Goal: Task Accomplishment & Management: Manage account settings

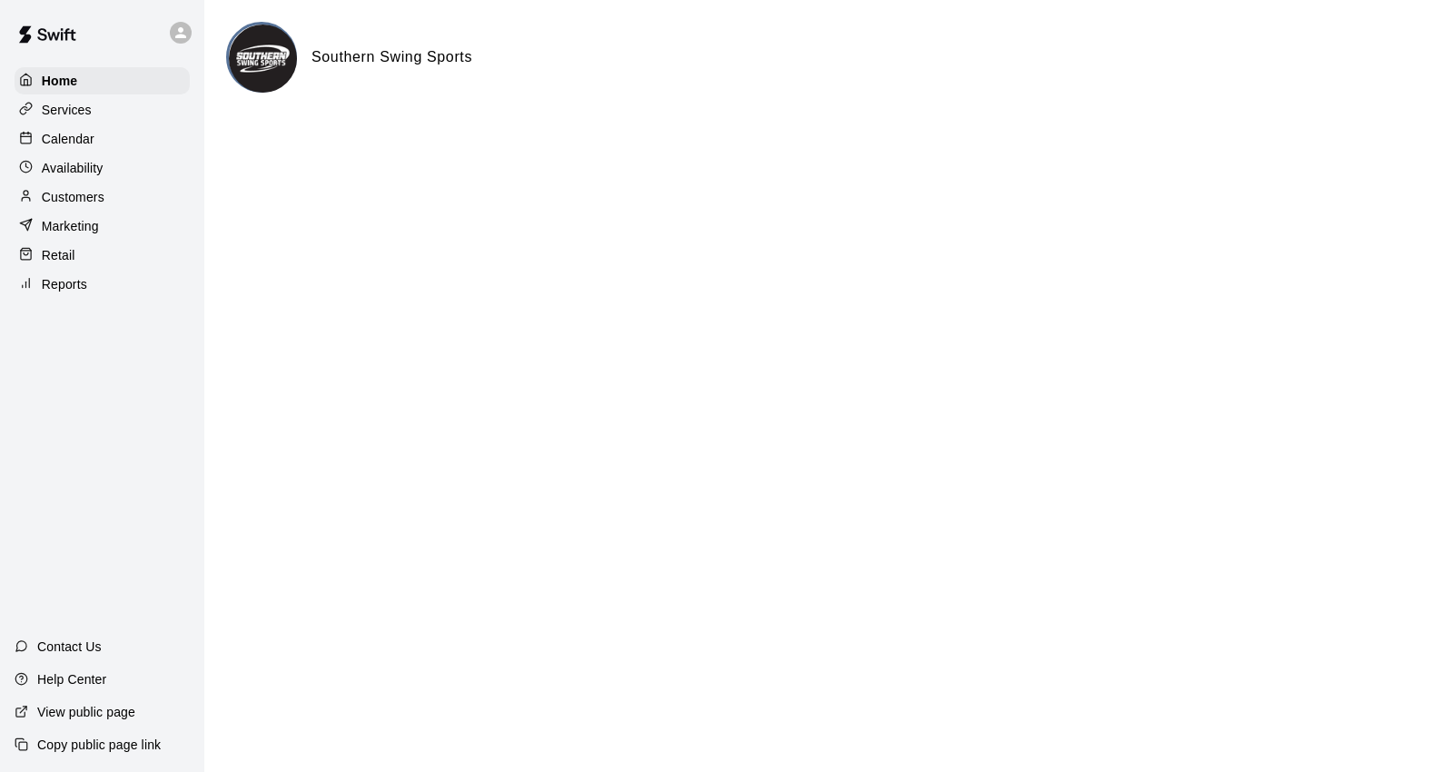
click at [66, 139] on p "Calendar" at bounding box center [68, 139] width 53 height 18
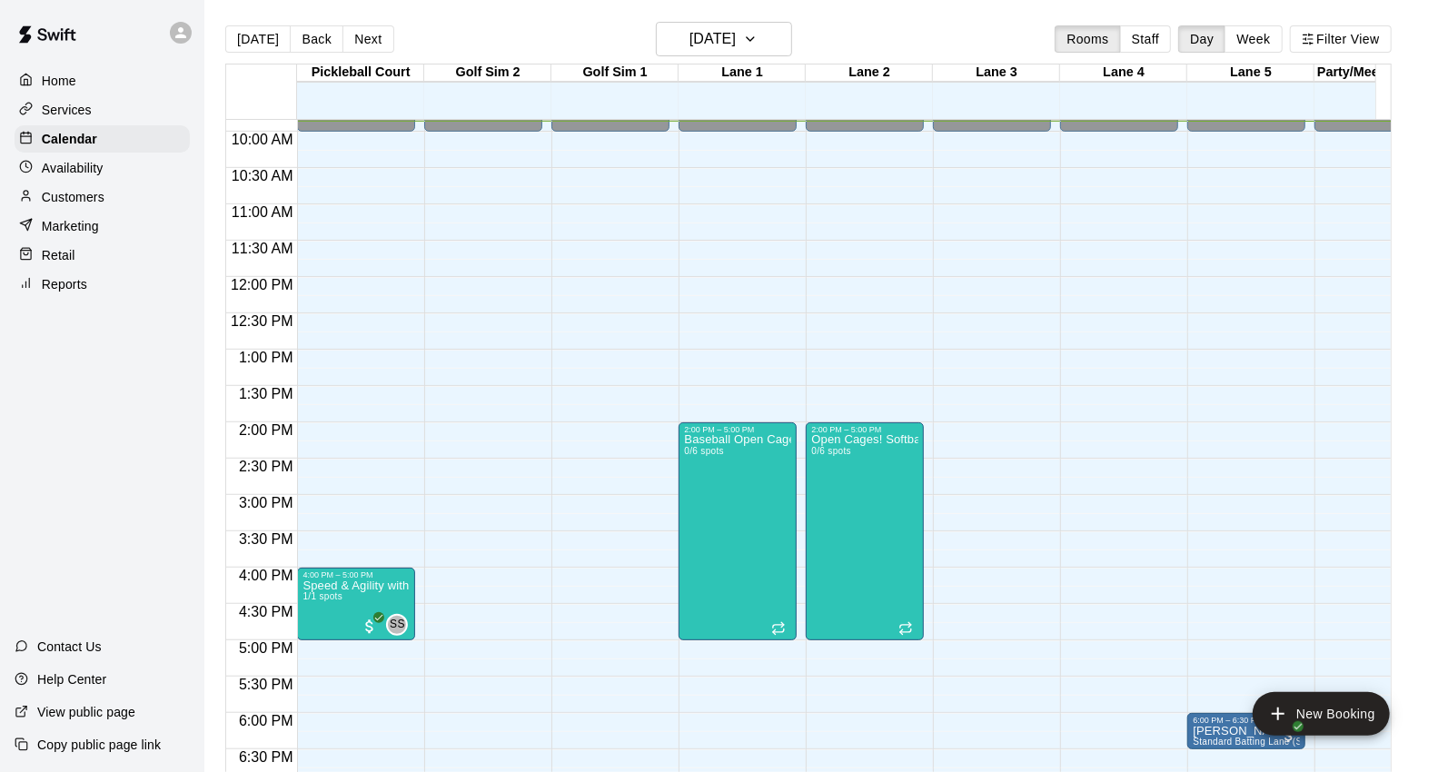
scroll to position [918, 0]
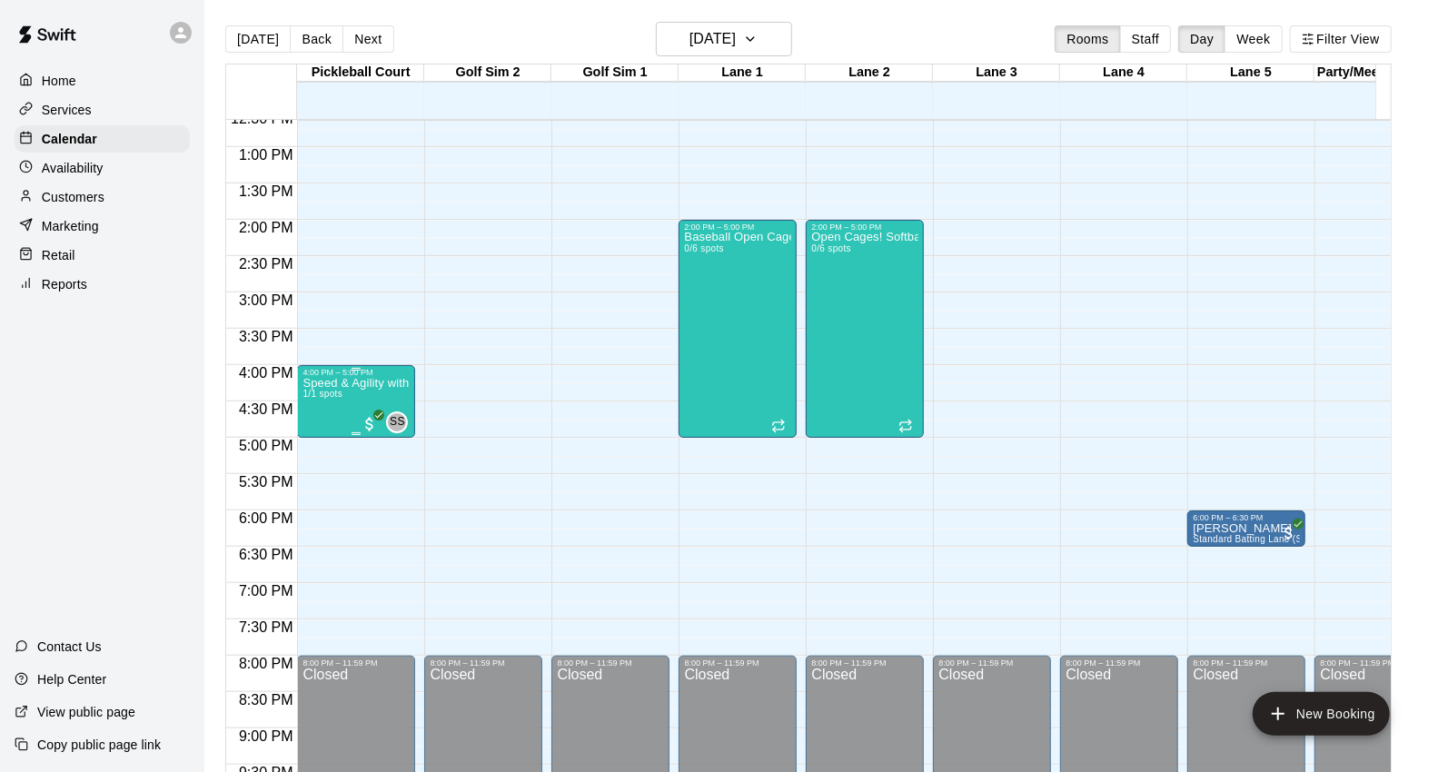
click at [367, 383] on p "Speed & Agility with [PERSON_NAME]" at bounding box center [355, 383] width 107 height 0
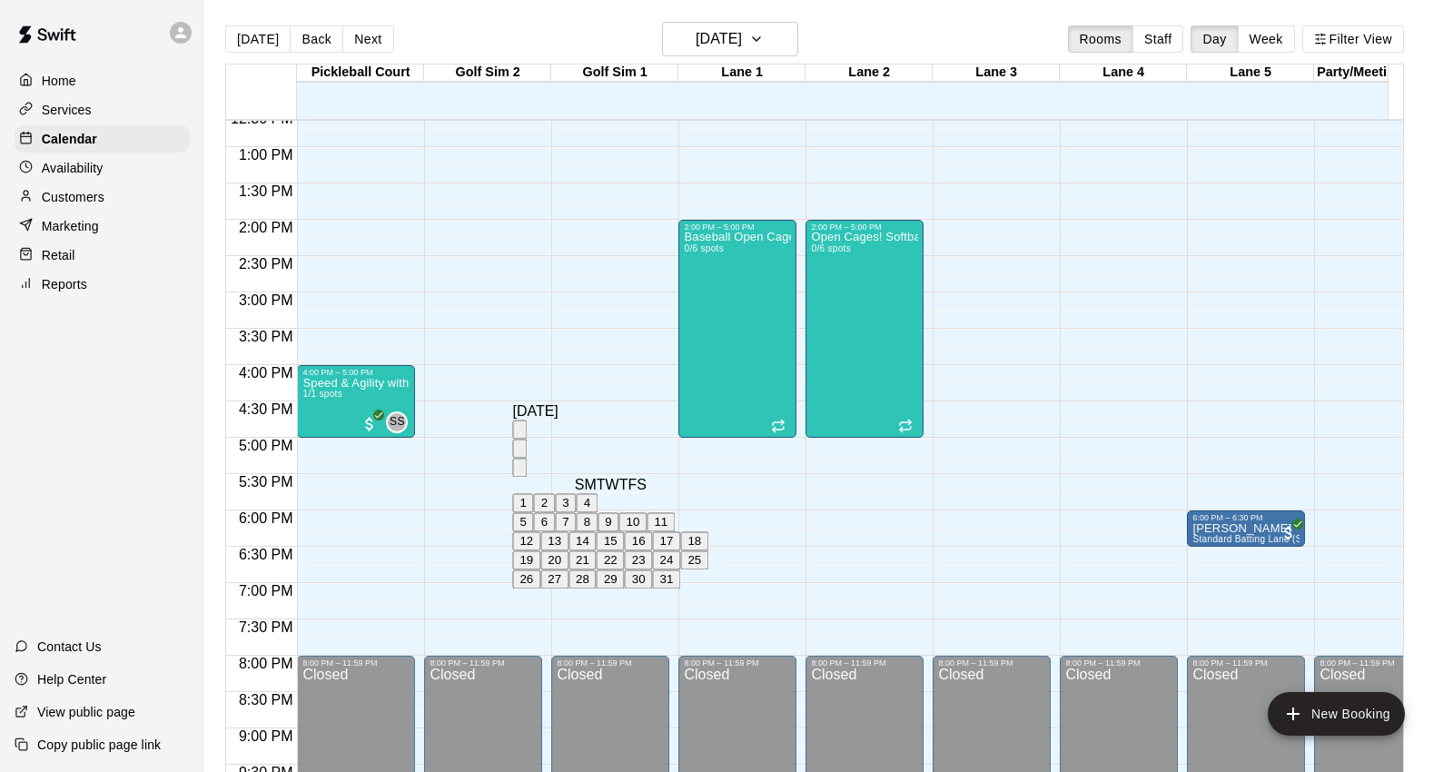
click at [569, 570] on button "20" at bounding box center [554, 559] width 28 height 19
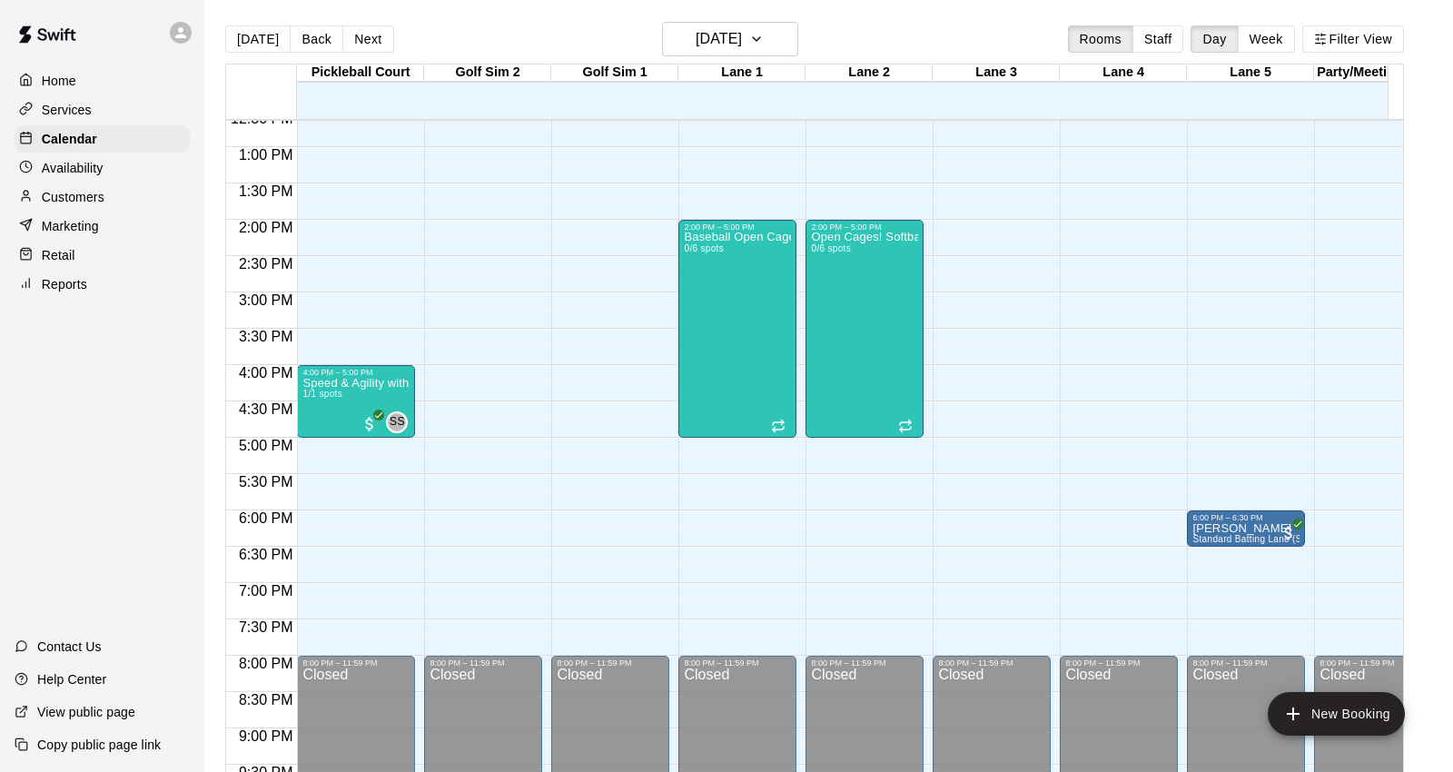
type input "**********"
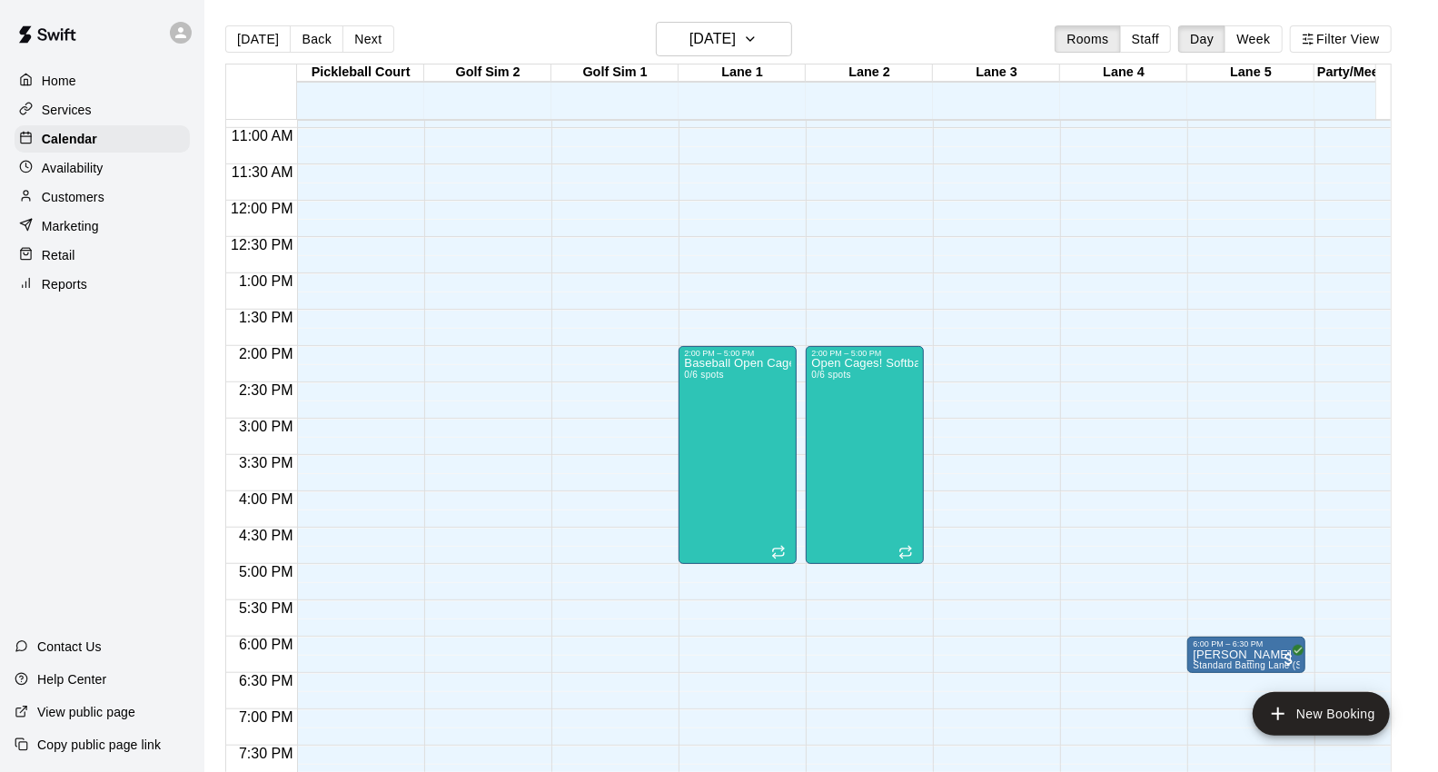
scroll to position [716, 0]
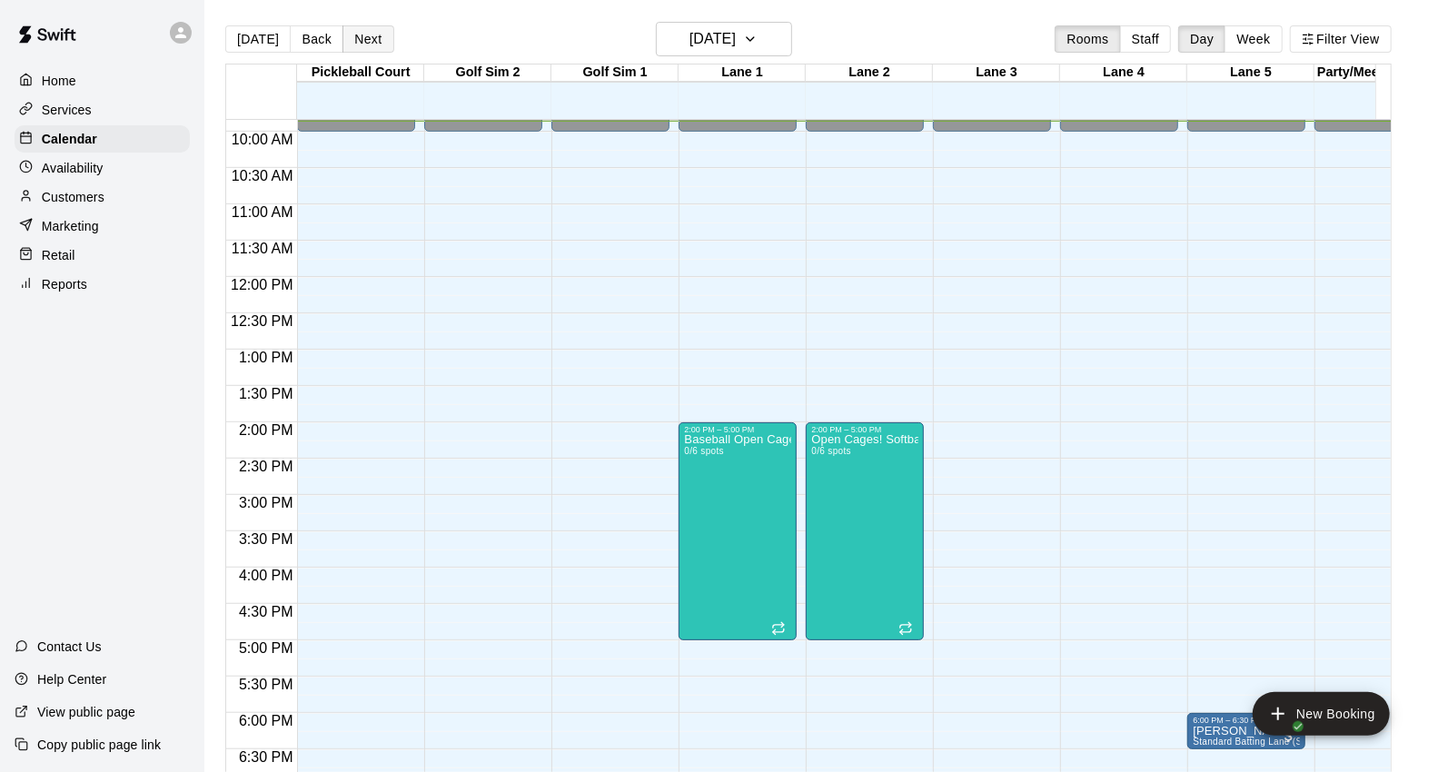
click at [368, 27] on button "Next" at bounding box center [367, 38] width 51 height 27
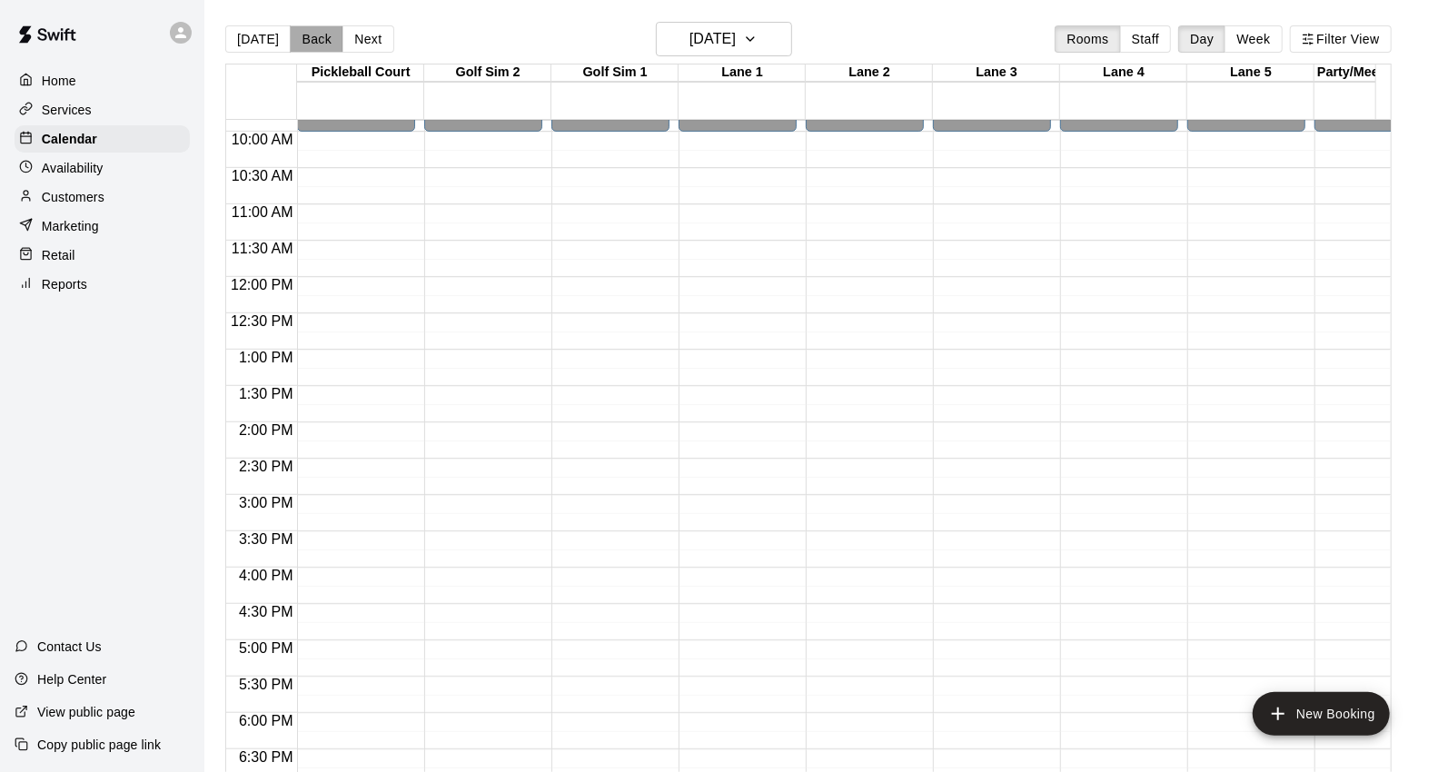
click at [319, 36] on button "Back" at bounding box center [317, 38] width 54 height 27
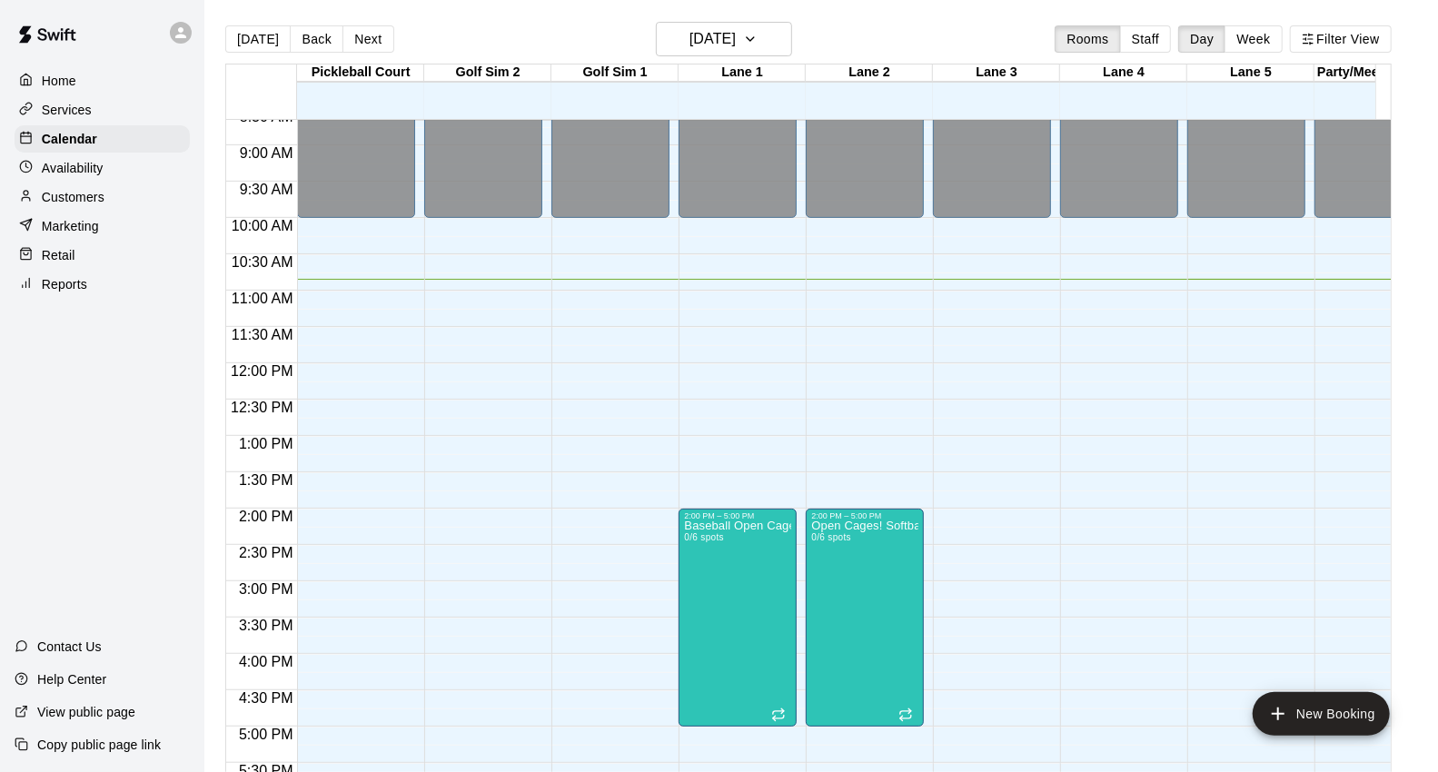
scroll to position [818, 0]
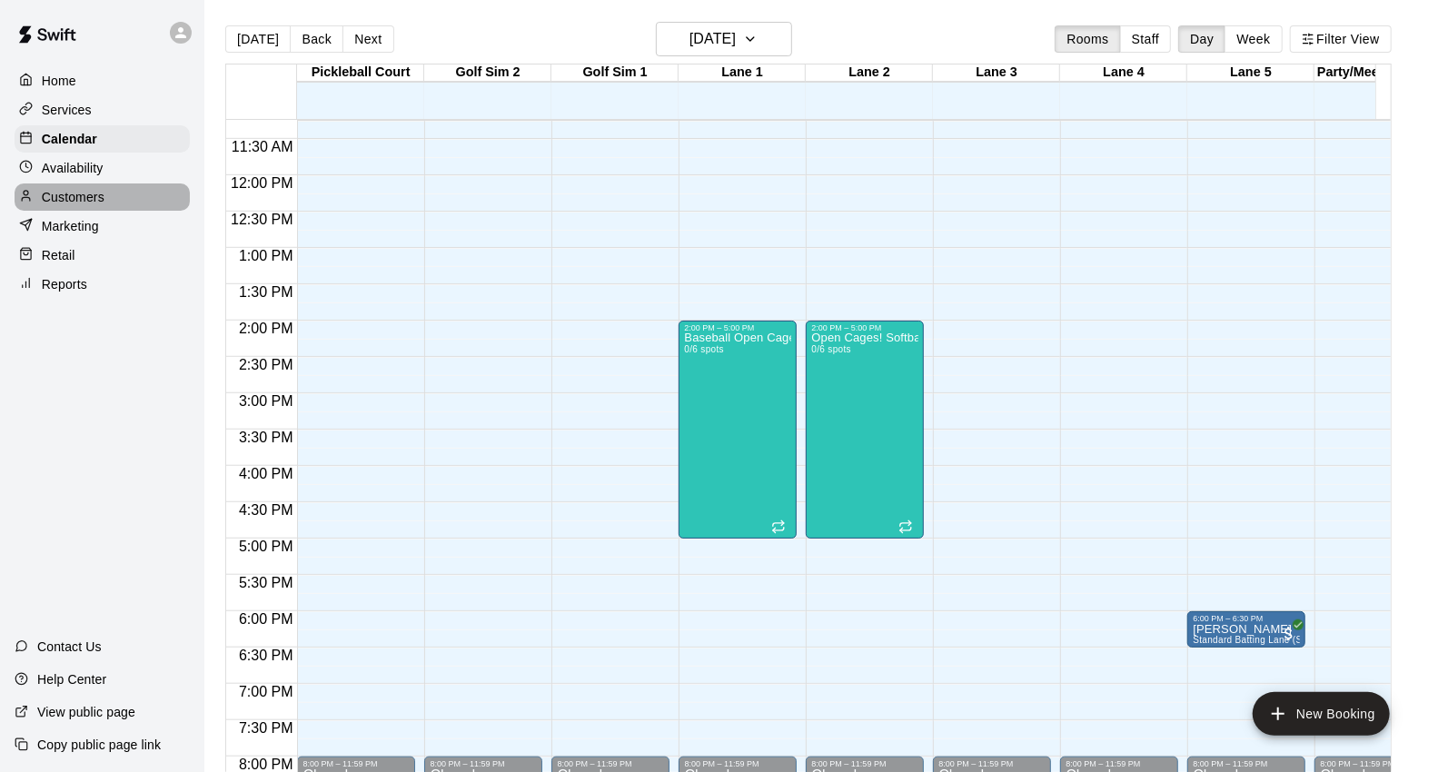
click at [94, 197] on p "Customers" at bounding box center [73, 197] width 63 height 18
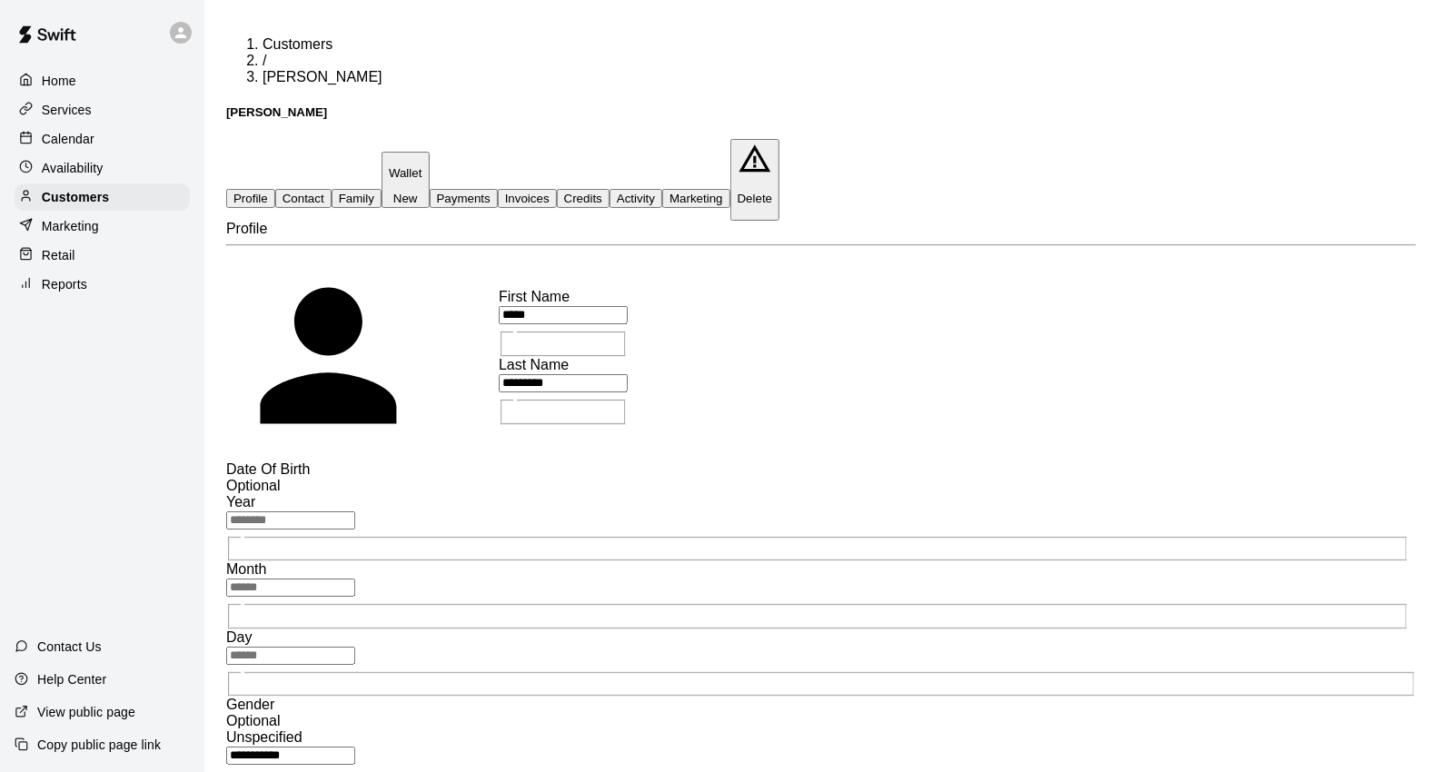
click at [332, 189] on button "Contact" at bounding box center [303, 198] width 56 height 19
select select "**"
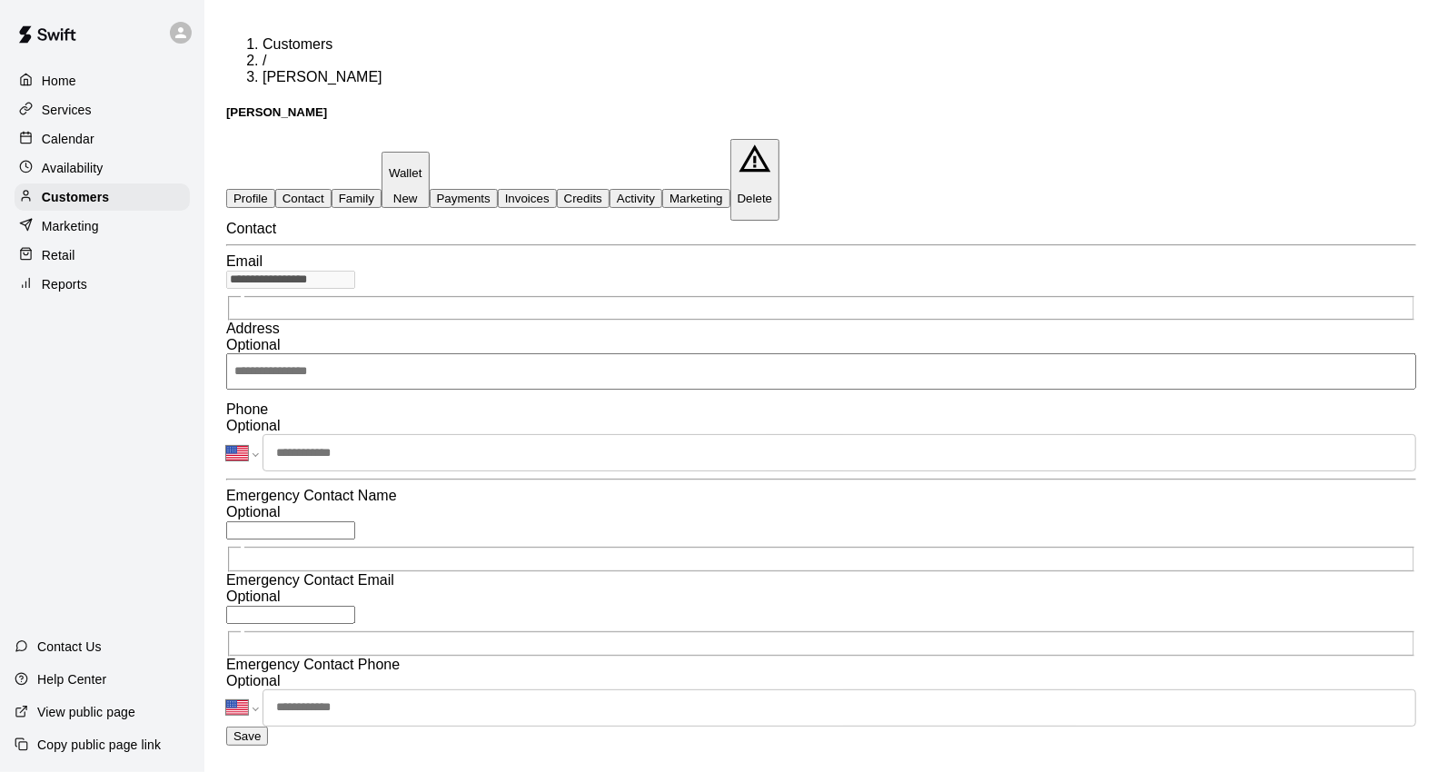
click at [77, 137] on p "Calendar" at bounding box center [68, 139] width 53 height 18
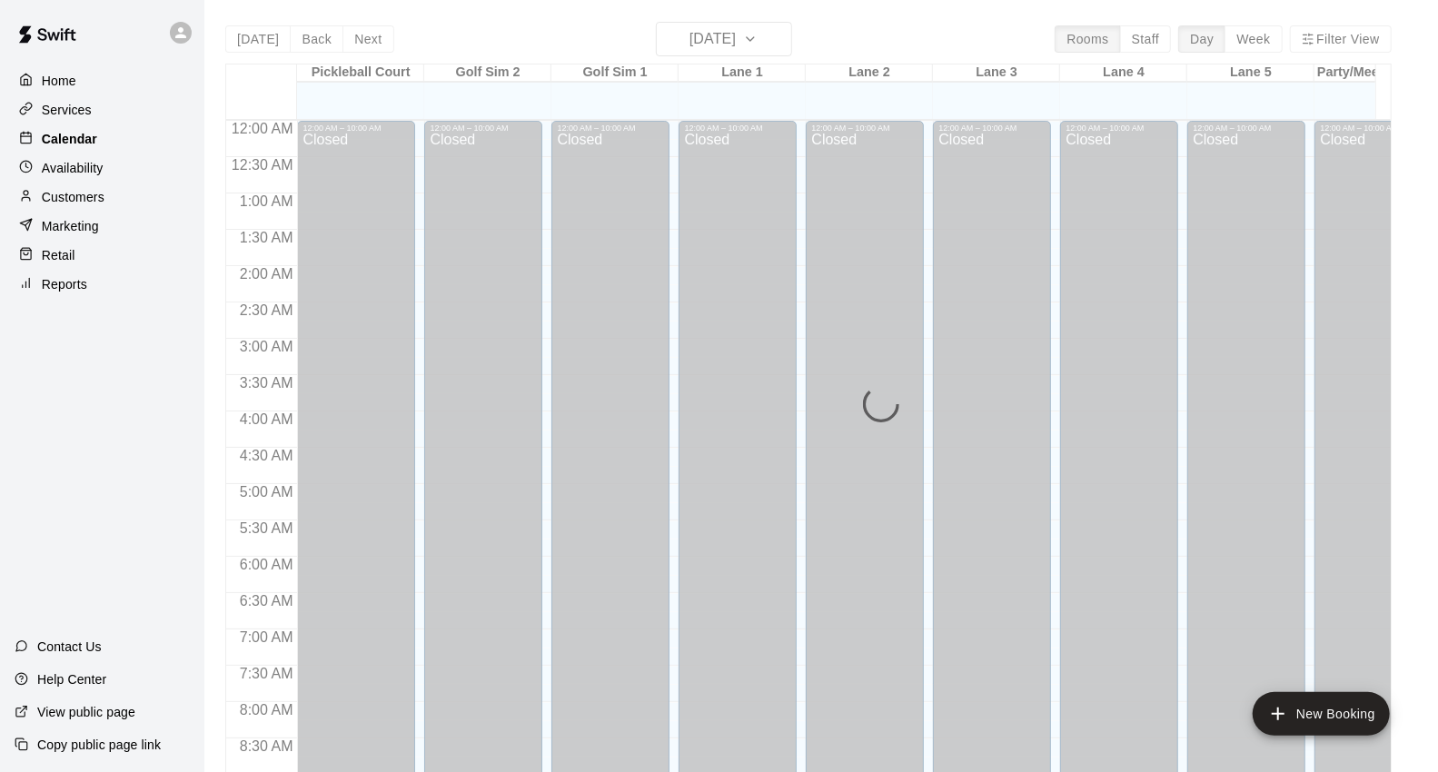
scroll to position [813, 0]
